Goal: Submit feedback/report problem

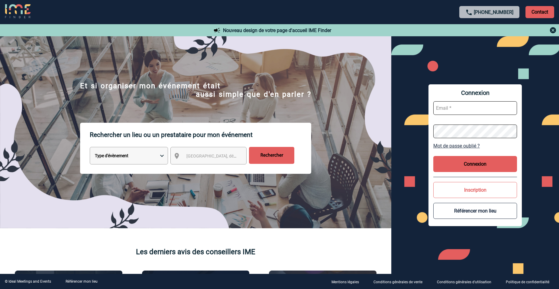
click at [456, 111] on input "text" at bounding box center [475, 108] width 84 height 14
type input "[EMAIL_ADDRESS][DOMAIN_NAME]"
click at [541, 13] on p "Contact" at bounding box center [539, 12] width 29 height 12
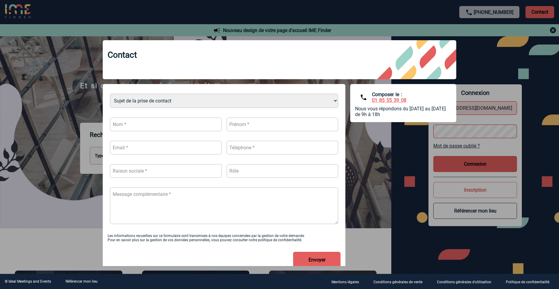
click at [321, 98] on select "Sujet de la prise de contact Je n’ai pas de compte J’ai besoin d’aide Je n’arri…" at bounding box center [224, 101] width 228 height 14
select select "4"
click at [110, 94] on select "Sujet de la prise de contact Je n’ai pas de compte J’ai besoin d’aide Je n’arri…" at bounding box center [224, 101] width 228 height 14
click at [165, 129] on input "text" at bounding box center [166, 125] width 112 height 14
type input "GOULLIANNE"
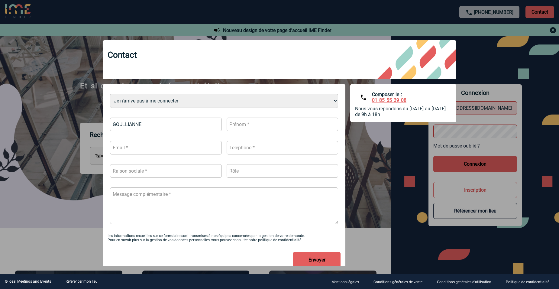
type input "VIRGINIE"
type input "[EMAIL_ADDRESS][DOMAIN_NAME]"
type input "0687728642"
click at [149, 171] on input "text" at bounding box center [166, 171] width 112 height 14
type input "[PERSON_NAME] PATRIMOINE"
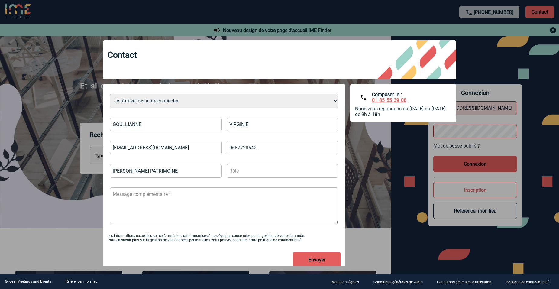
click at [245, 174] on input "text" at bounding box center [283, 171] width 112 height 14
type input "RESP ANIMATION COMMERCIALE"
click at [159, 193] on textarea at bounding box center [224, 205] width 228 height 37
type textarea "b"
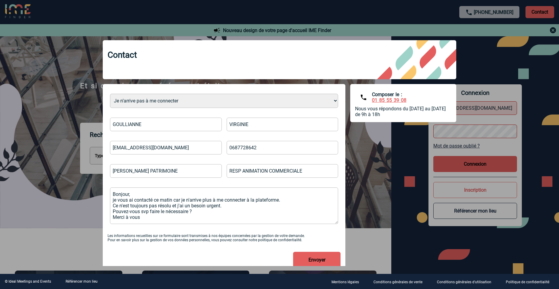
type textarea "Bonjour, je vous ai contacté ce matin car je n'arrive plus à me connecter à la …"
click at [310, 257] on button "Envoyer" at bounding box center [316, 260] width 47 height 16
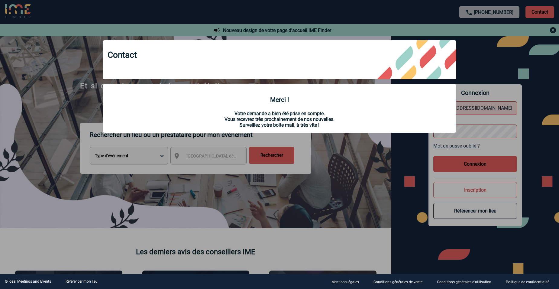
click at [489, 54] on div at bounding box center [279, 144] width 559 height 289
